Goal: Transaction & Acquisition: Download file/media

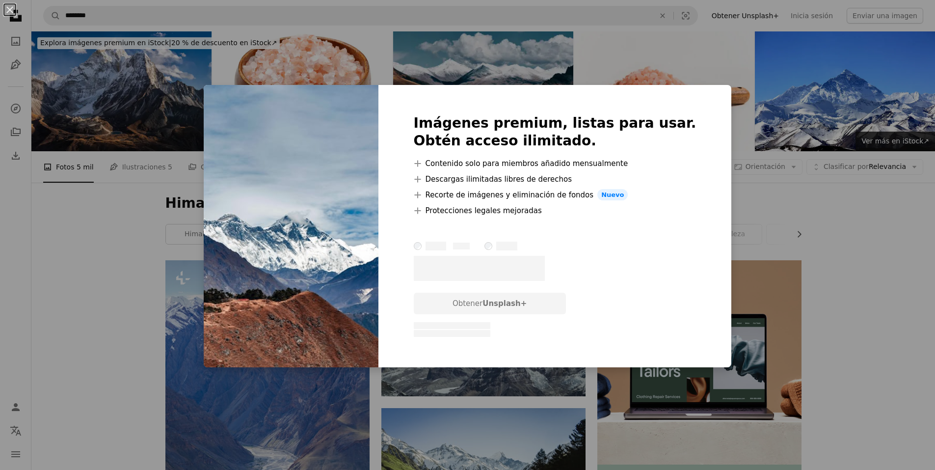
scroll to position [344, 0]
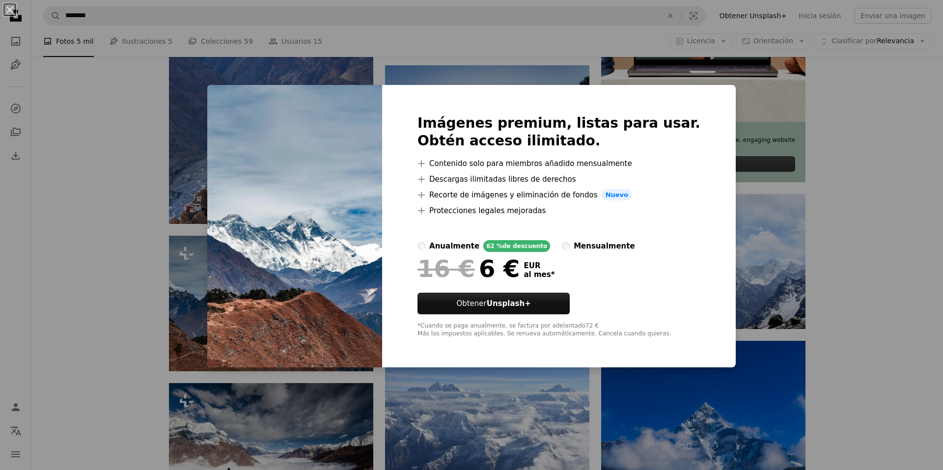
click at [731, 117] on div "An X shape Imágenes premium, listas para usar. Obtén acceso ilimitado. A plus s…" at bounding box center [471, 235] width 943 height 470
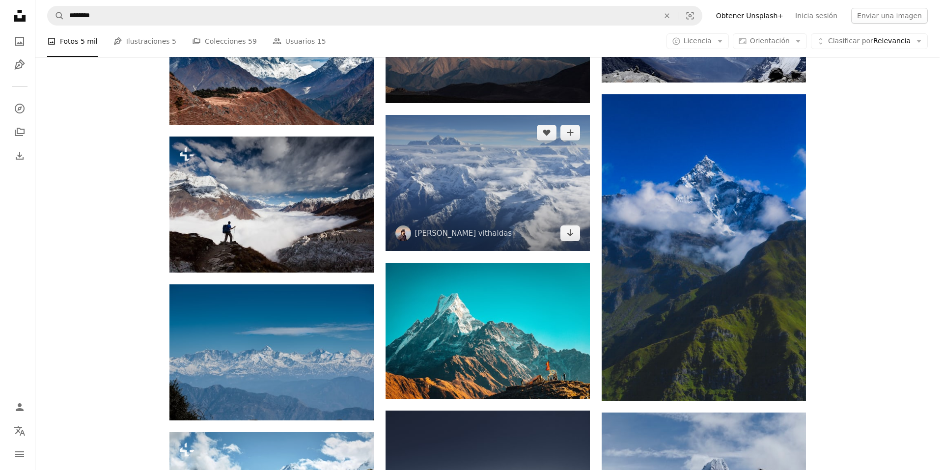
scroll to position [638, 0]
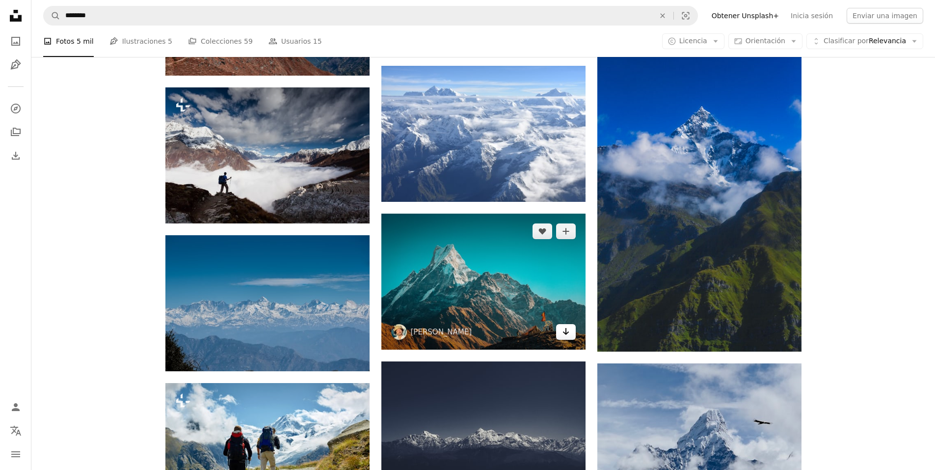
click at [569, 335] on icon "Arrow pointing down" at bounding box center [566, 332] width 8 height 12
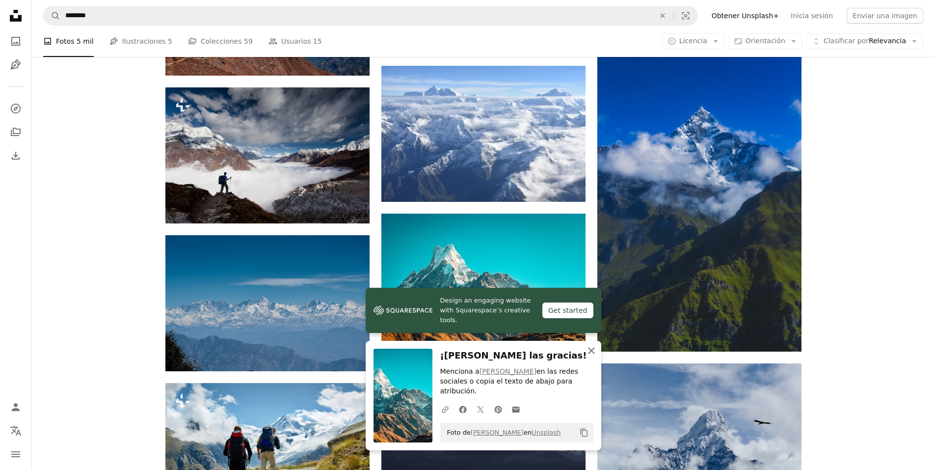
click at [593, 355] on icon "An X shape" at bounding box center [592, 351] width 12 height 12
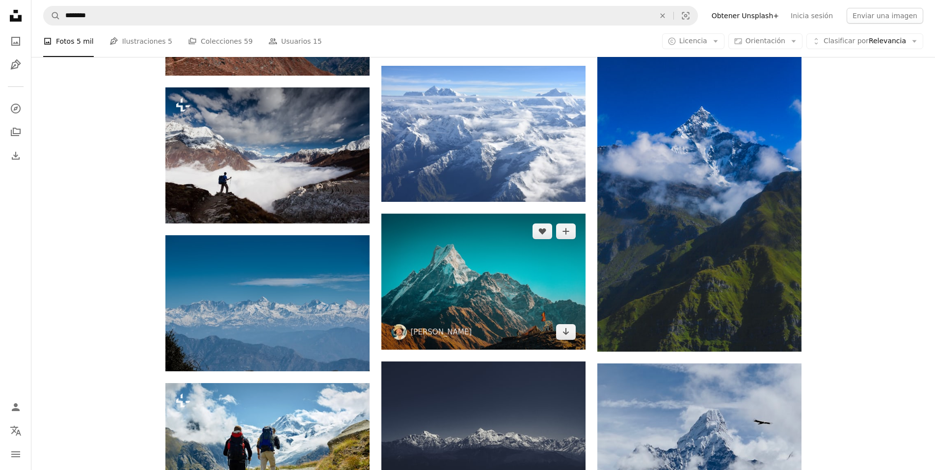
click at [521, 271] on img at bounding box center [483, 282] width 204 height 136
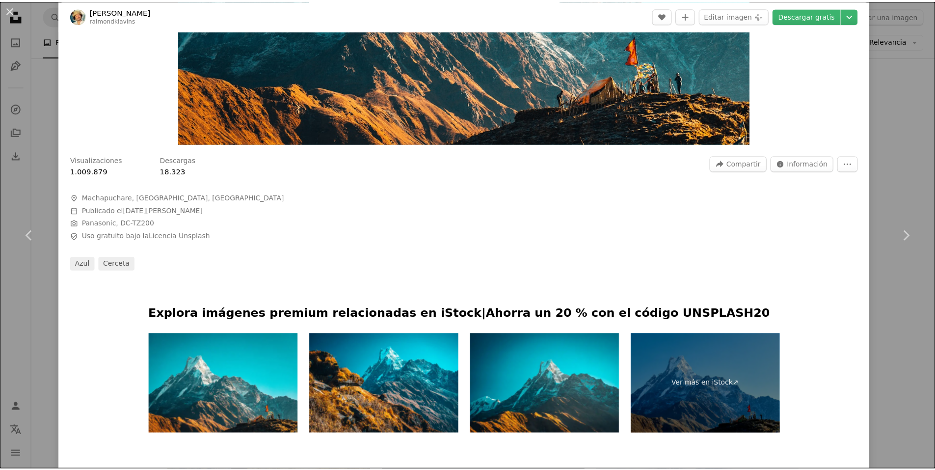
scroll to position [295, 0]
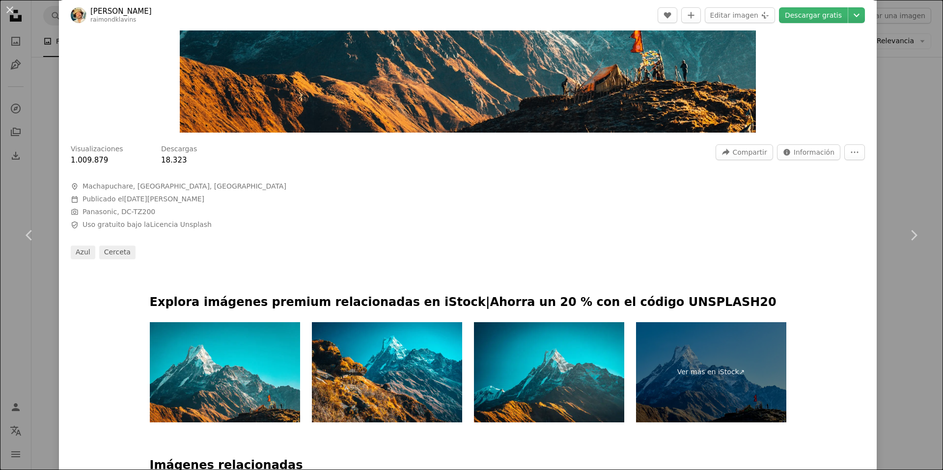
click at [76, 187] on icon "A map marker" at bounding box center [75, 187] width 8 height 8
drag, startPoint x: 83, startPoint y: 186, endPoint x: 209, endPoint y: 182, distance: 126.3
click at [209, 182] on span "A map marker [GEOGRAPHIC_DATA], [GEOGRAPHIC_DATA], [GEOGRAPHIC_DATA]" at bounding box center [218, 187] width 295 height 10
copy span "Machapuchare, [GEOGRAPHIC_DATA], [GEOGRAPHIC_DATA]"
click at [890, 40] on div "An X shape Chevron left Chevron right [PERSON_NAME] raimondklavins A heart A pl…" at bounding box center [471, 235] width 943 height 470
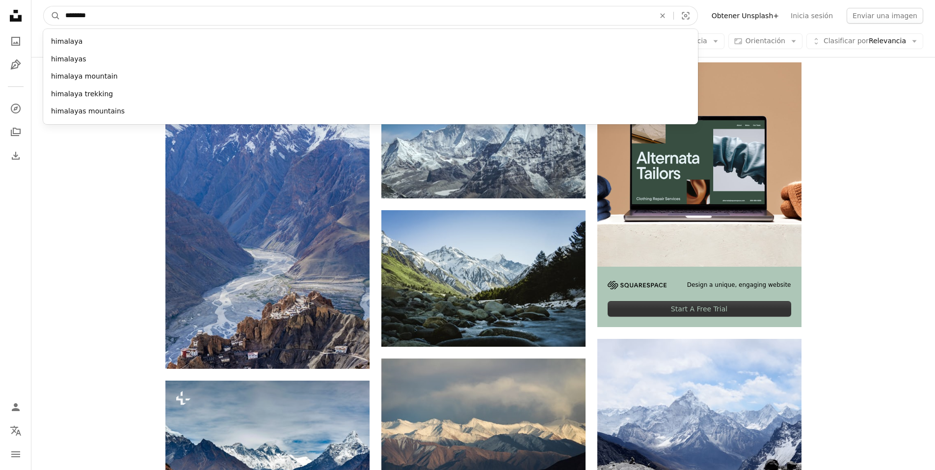
scroll to position [70, 0]
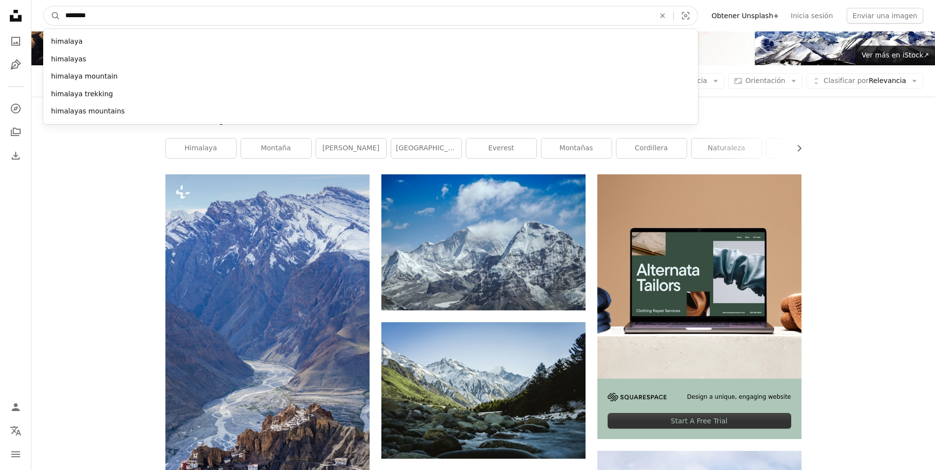
drag, startPoint x: 243, startPoint y: 14, endPoint x: 28, endPoint y: -4, distance: 215.3
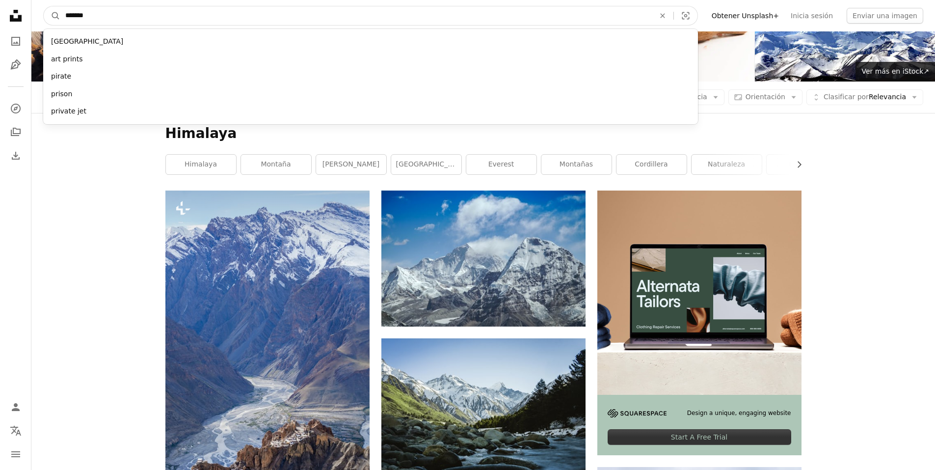
type input "********"
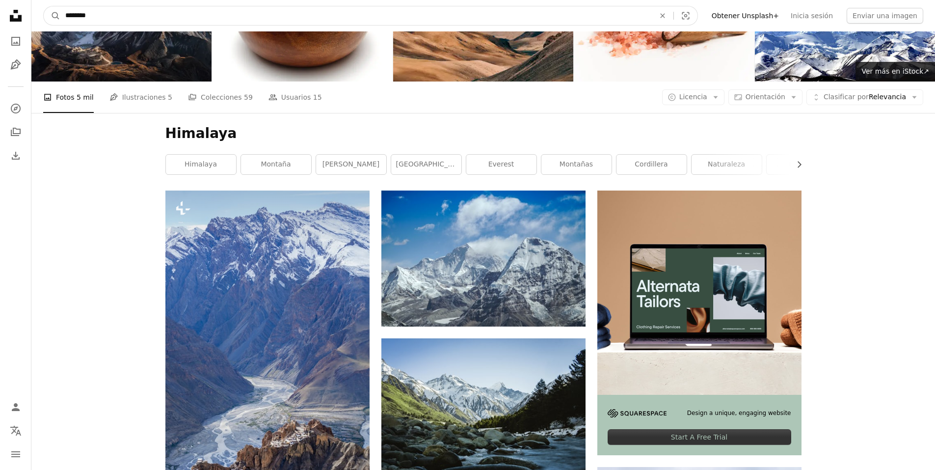
click button "A magnifying glass" at bounding box center [52, 15] width 17 height 19
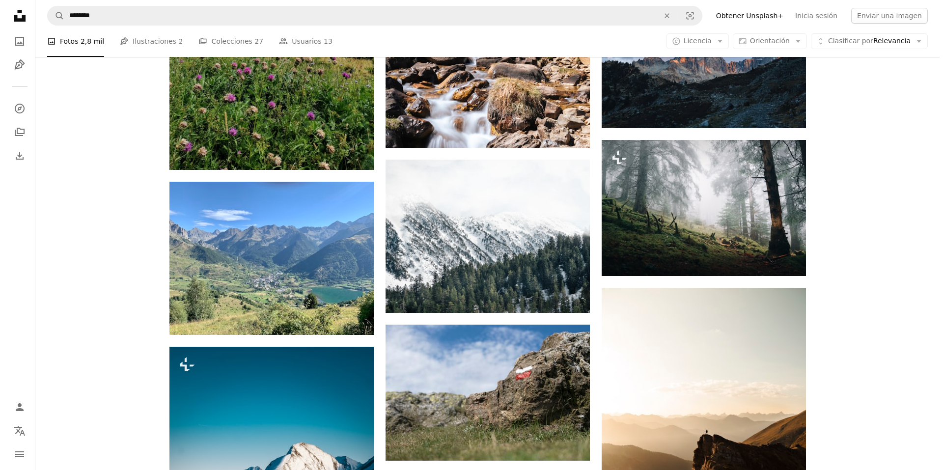
scroll to position [687, 0]
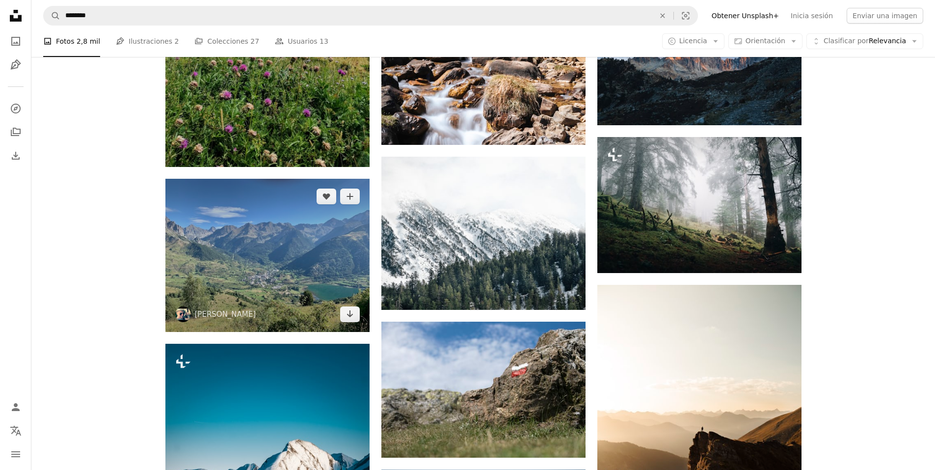
click at [335, 276] on img at bounding box center [267, 255] width 204 height 153
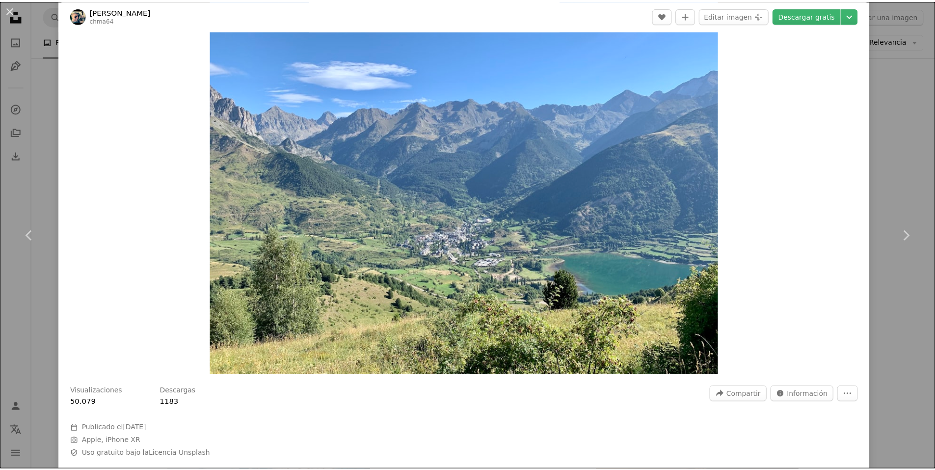
scroll to position [196, 0]
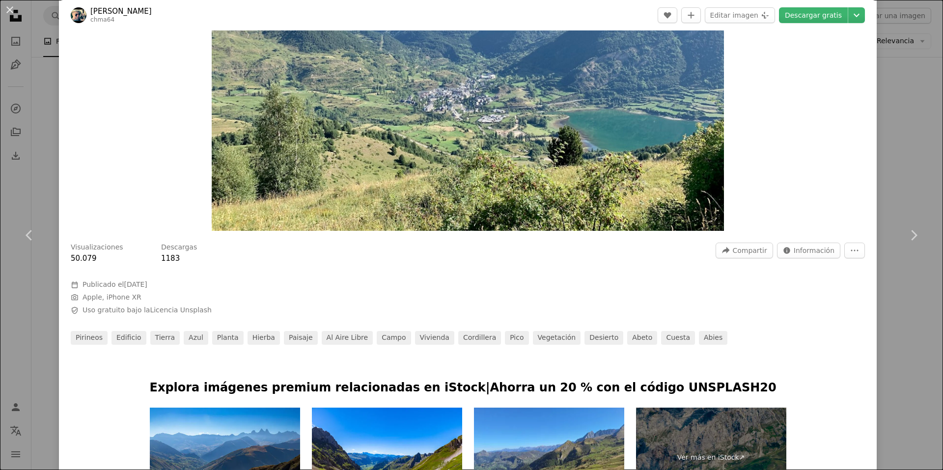
click at [897, 48] on div "An X shape Chevron left Chevron right [PERSON_NAME] chma64 A heart A plus sign …" at bounding box center [471, 235] width 943 height 470
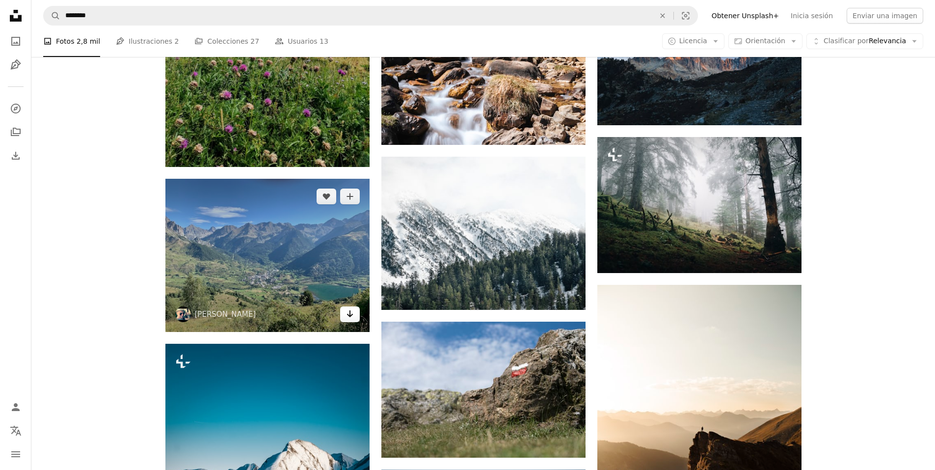
click at [348, 317] on icon "Arrow pointing down" at bounding box center [350, 314] width 8 height 12
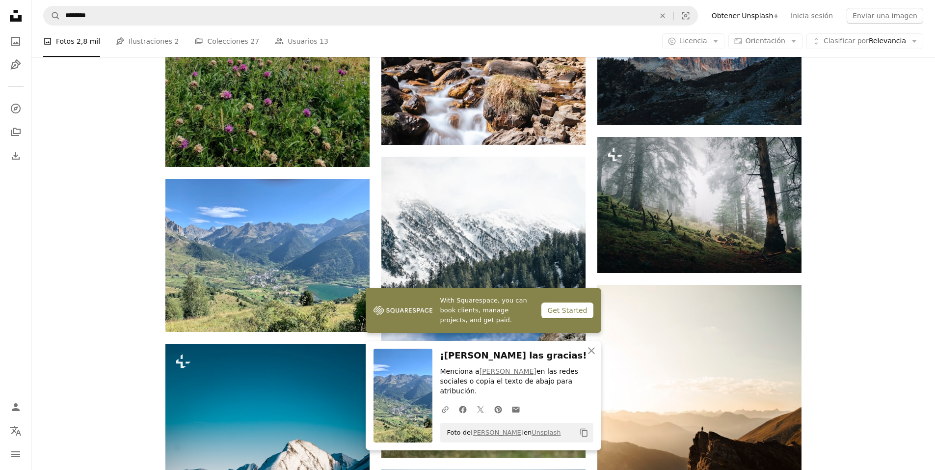
click at [49, 324] on div "Plus sign for Unsplash+ A heart A plus sign Getty Images Para Unsplash+ A lock …" at bounding box center [483, 312] width 904 height 1478
